Goal: Transaction & Acquisition: Purchase product/service

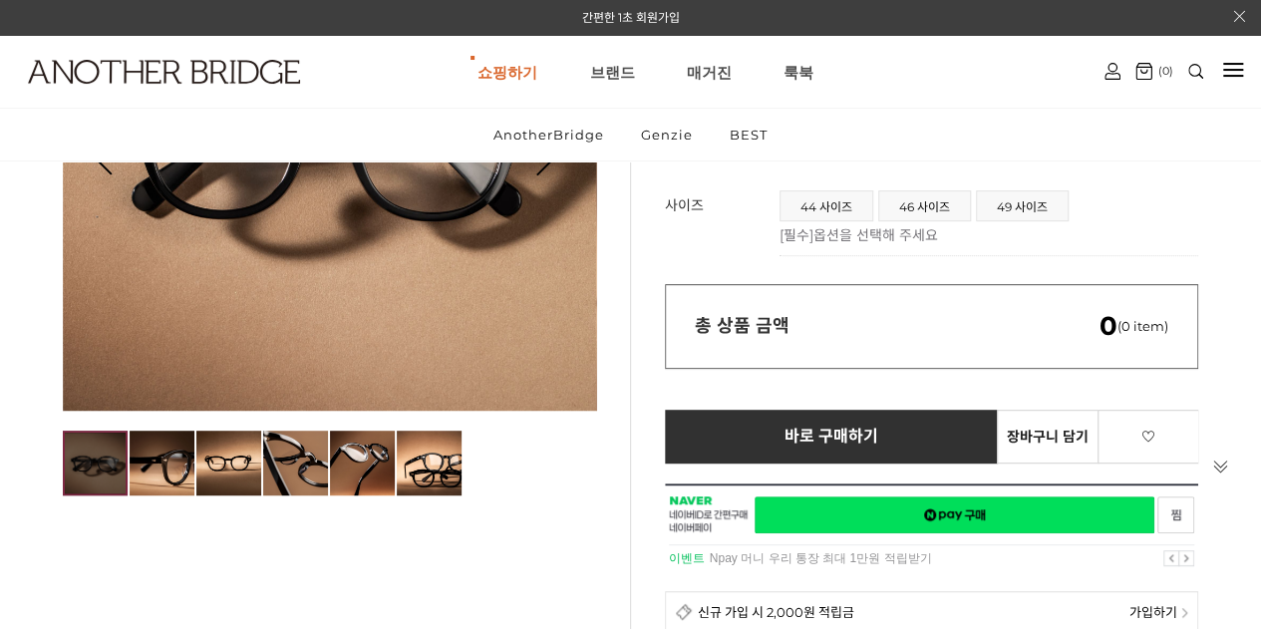
scroll to position [199, 0]
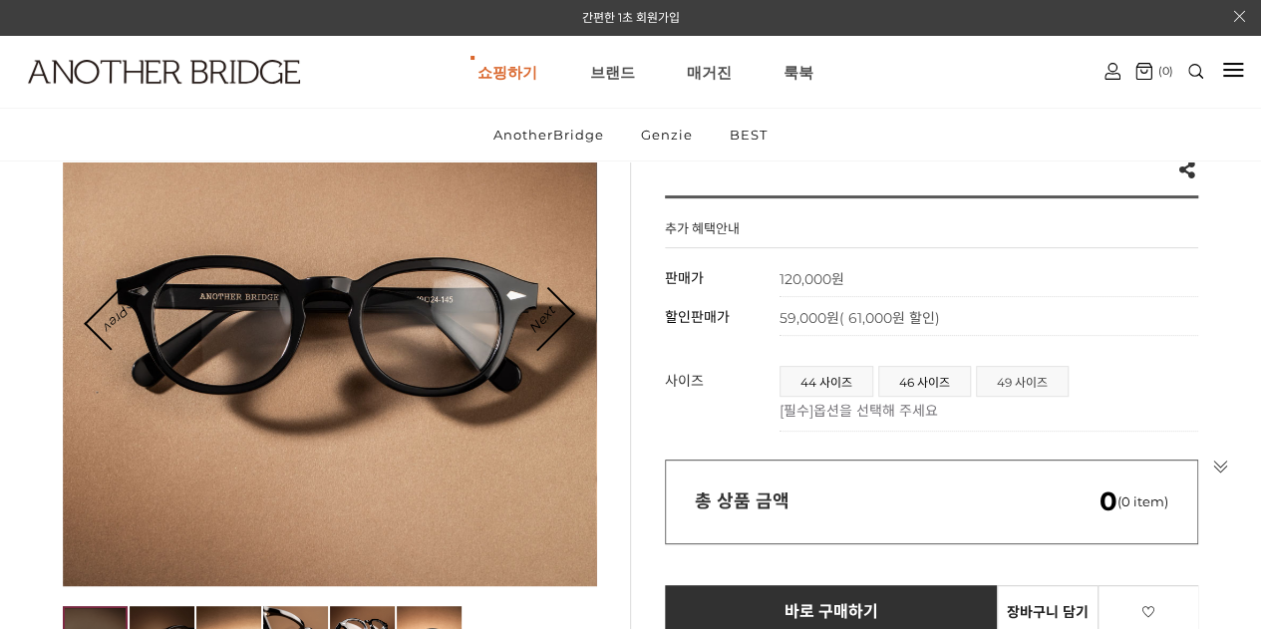
click at [1053, 383] on span "49 사이즈" at bounding box center [1022, 381] width 91 height 29
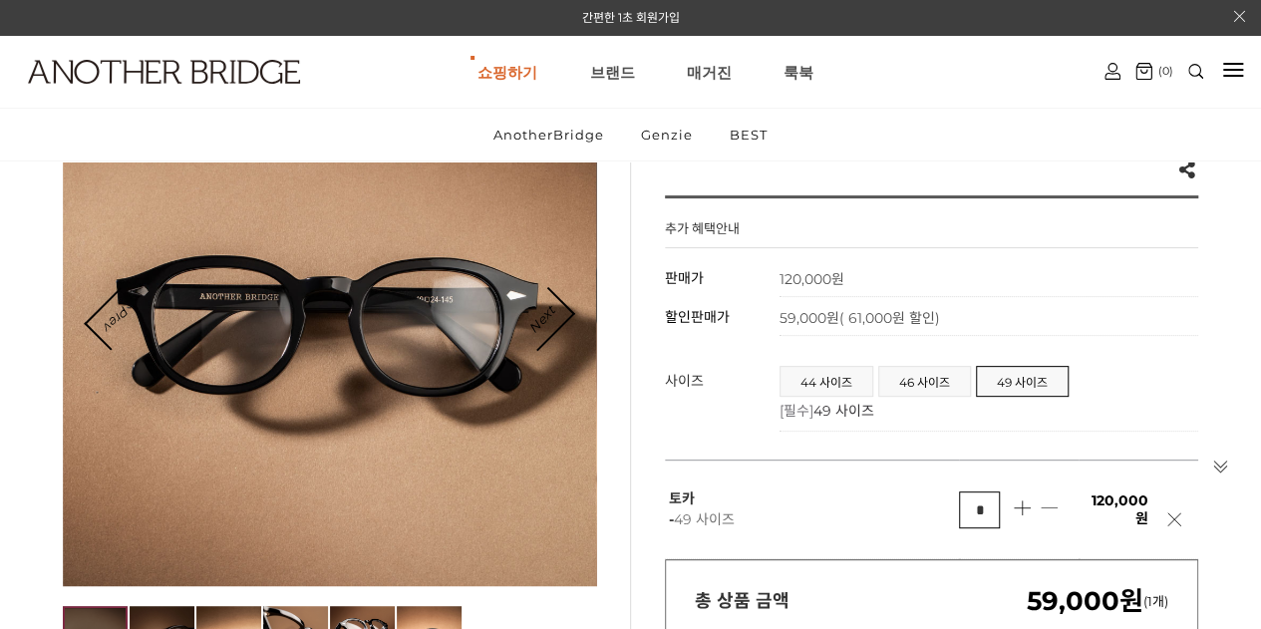
click at [921, 396] on ul "44 사이즈 46 사이즈 49 사이즈" at bounding box center [984, 383] width 409 height 34
click at [822, 382] on span "44 사이즈" at bounding box center [827, 381] width 92 height 29
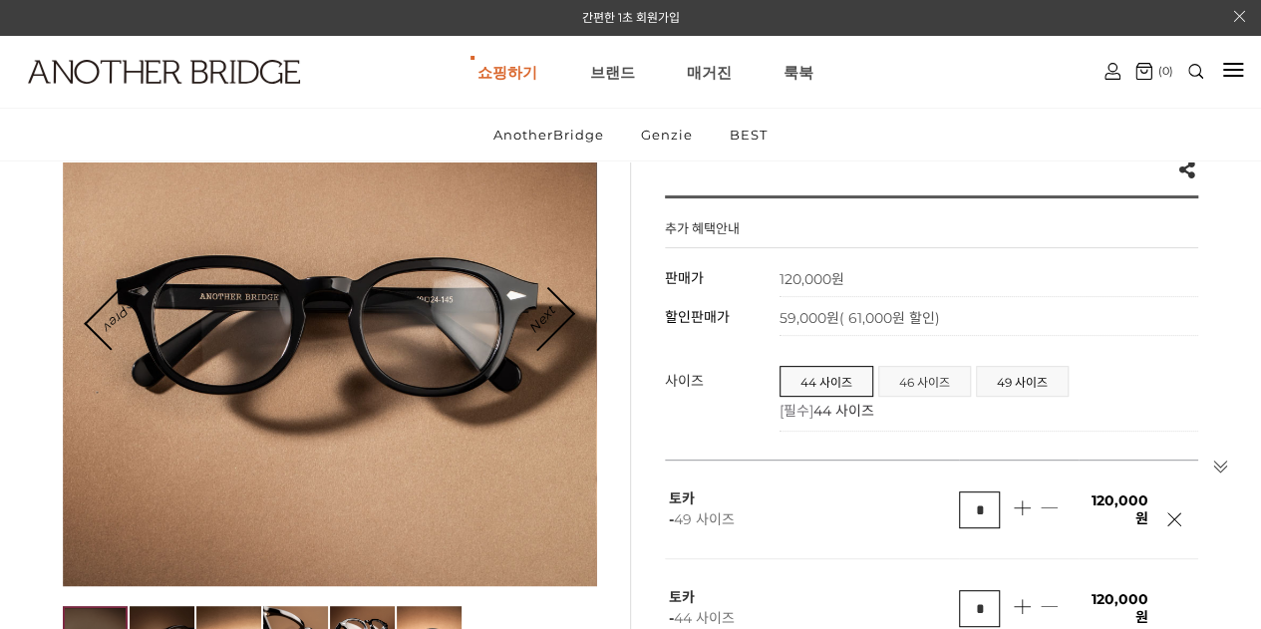
click at [888, 378] on span "46 사이즈" at bounding box center [925, 381] width 91 height 29
drag, startPoint x: 1019, startPoint y: 369, endPoint x: 814, endPoint y: 95, distance: 342.6
click at [1020, 370] on span "49 사이즈" at bounding box center [1022, 381] width 91 height 29
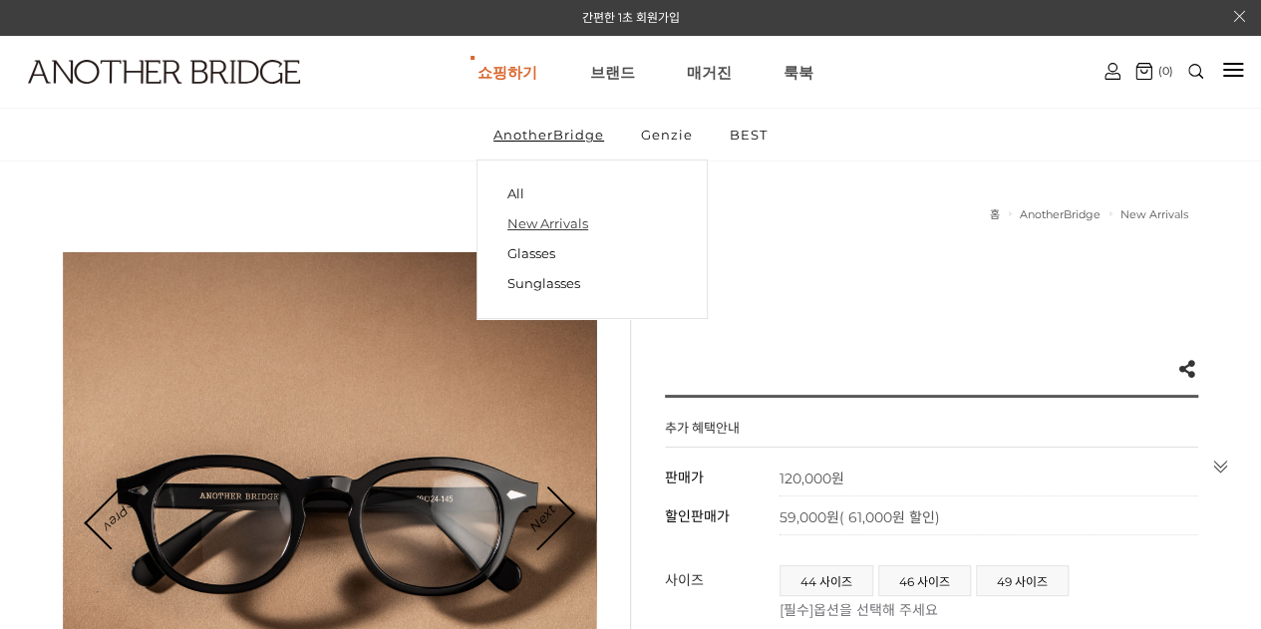
click at [532, 222] on link "New Arrivals" at bounding box center [593, 223] width 170 height 30
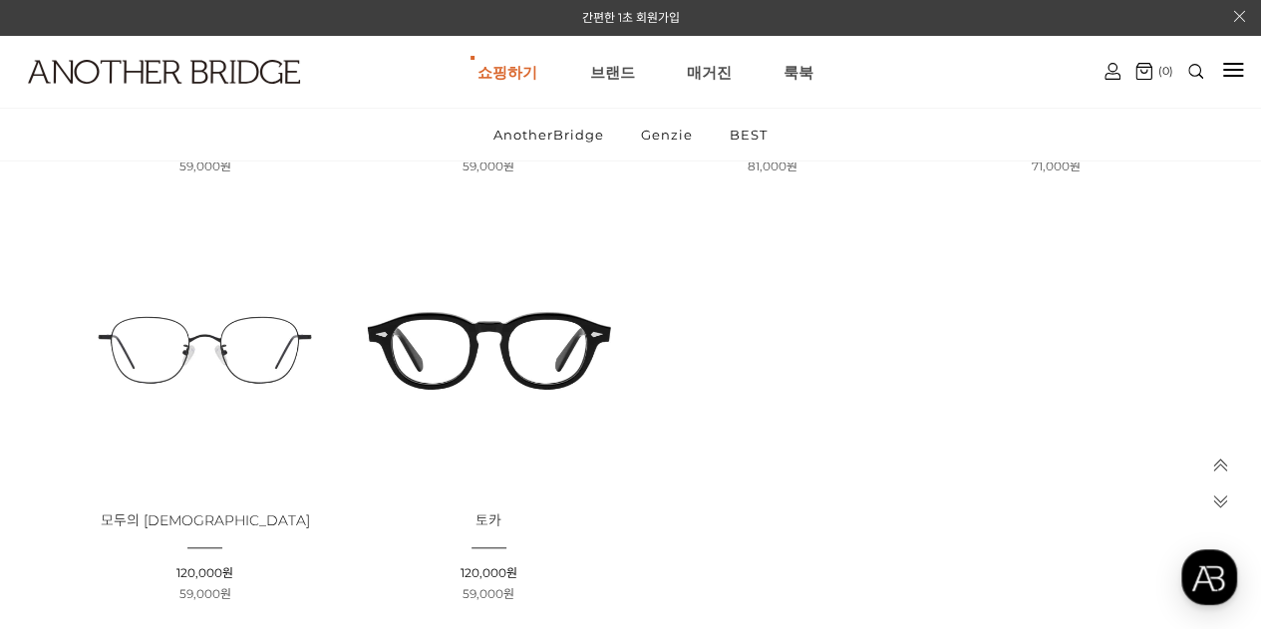
scroll to position [897, 0]
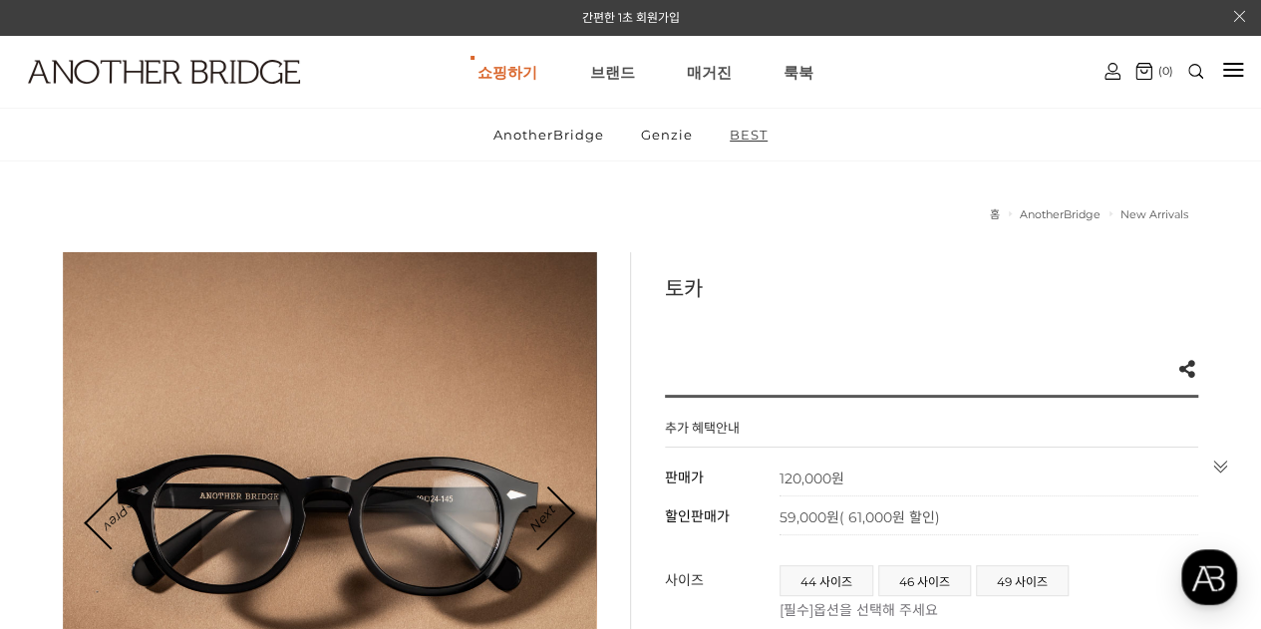
click at [761, 137] on link "BEST" at bounding box center [749, 135] width 72 height 52
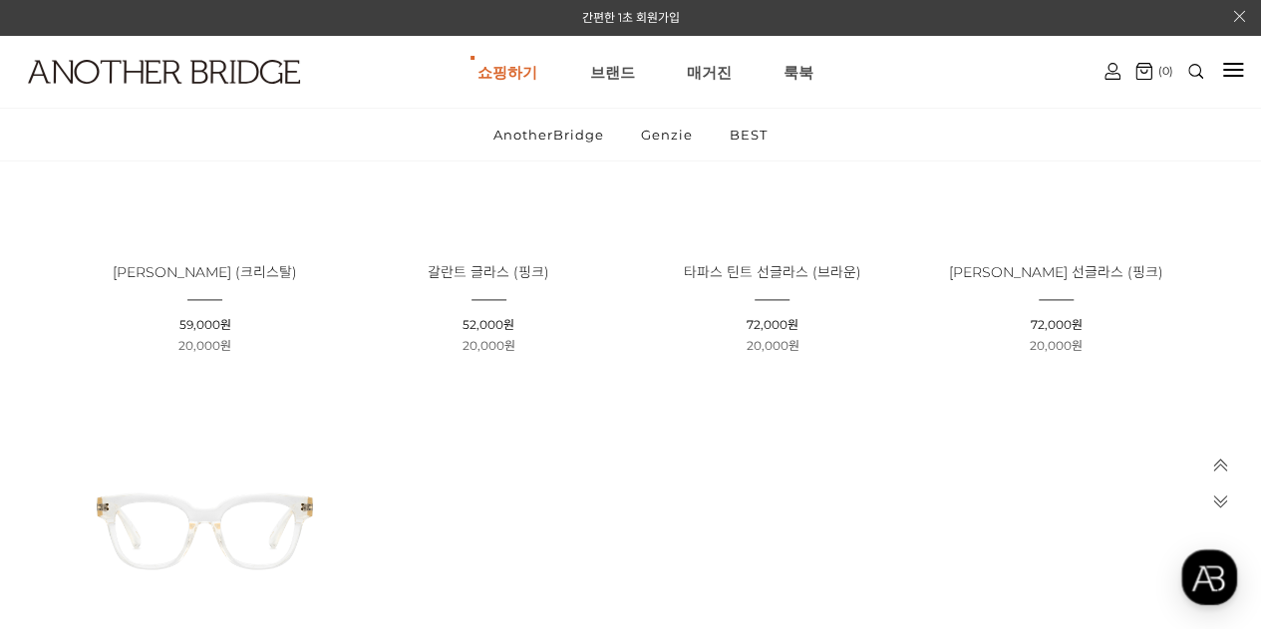
scroll to position [1795, 0]
